Goal: Information Seeking & Learning: Learn about a topic

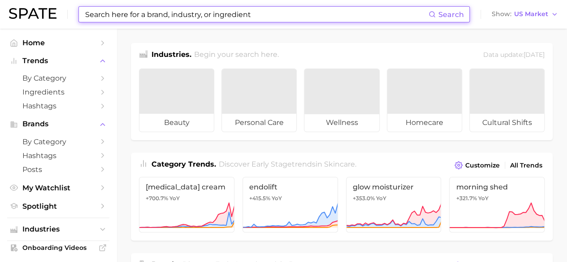
click at [168, 17] on input at bounding box center [256, 14] width 344 height 15
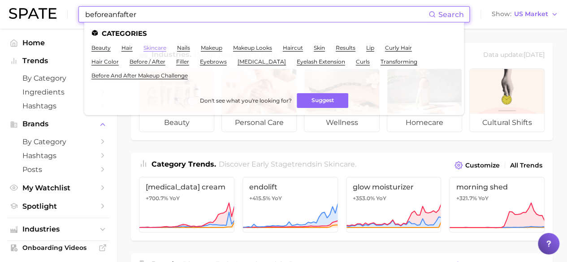
type input "beforeanfafter"
click at [159, 46] on link "skincare" at bounding box center [154, 47] width 23 height 7
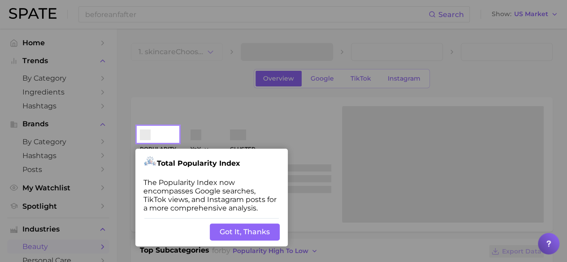
click at [253, 223] on button "Got It, Thanks" at bounding box center [245, 231] width 70 height 17
